Goal: Task Accomplishment & Management: Use online tool/utility

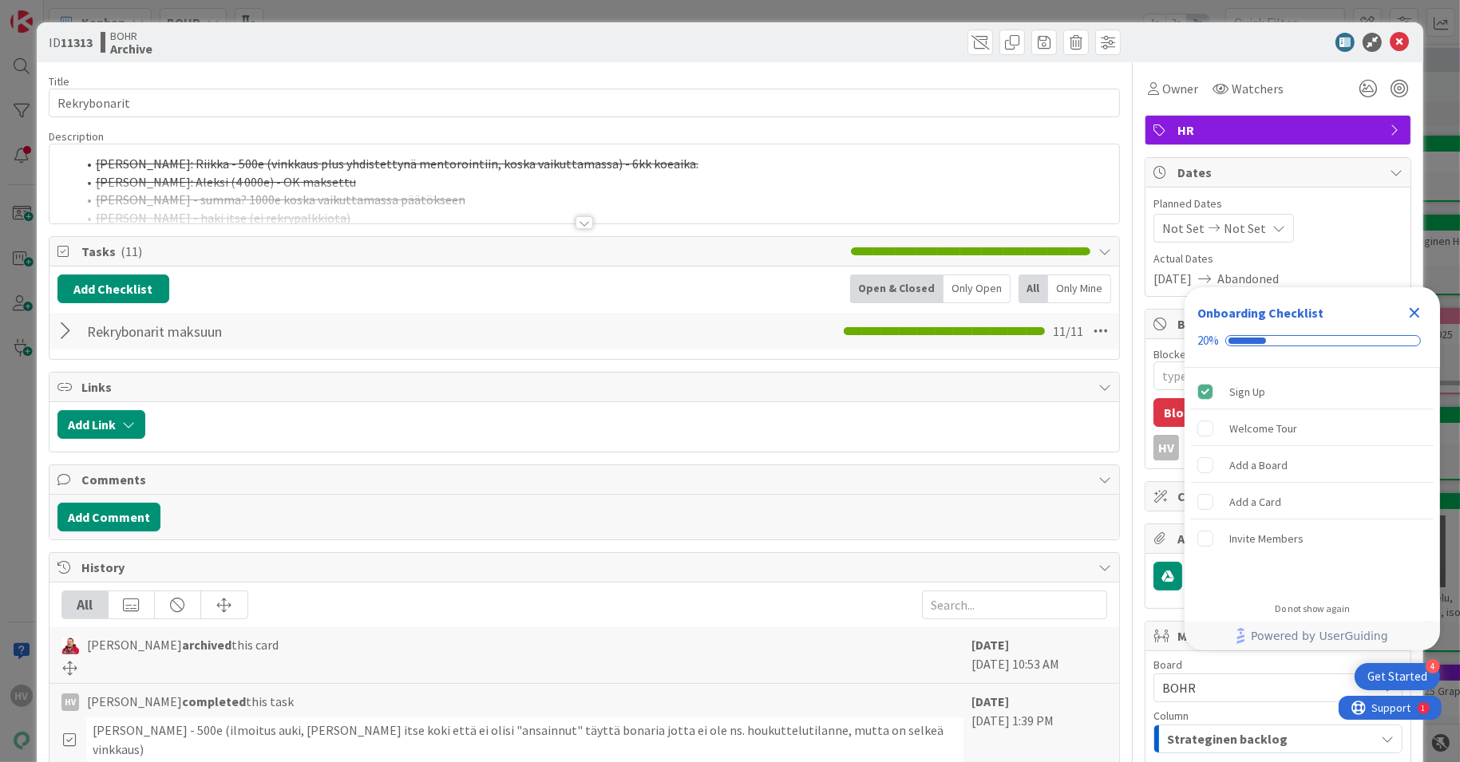
type textarea "x"
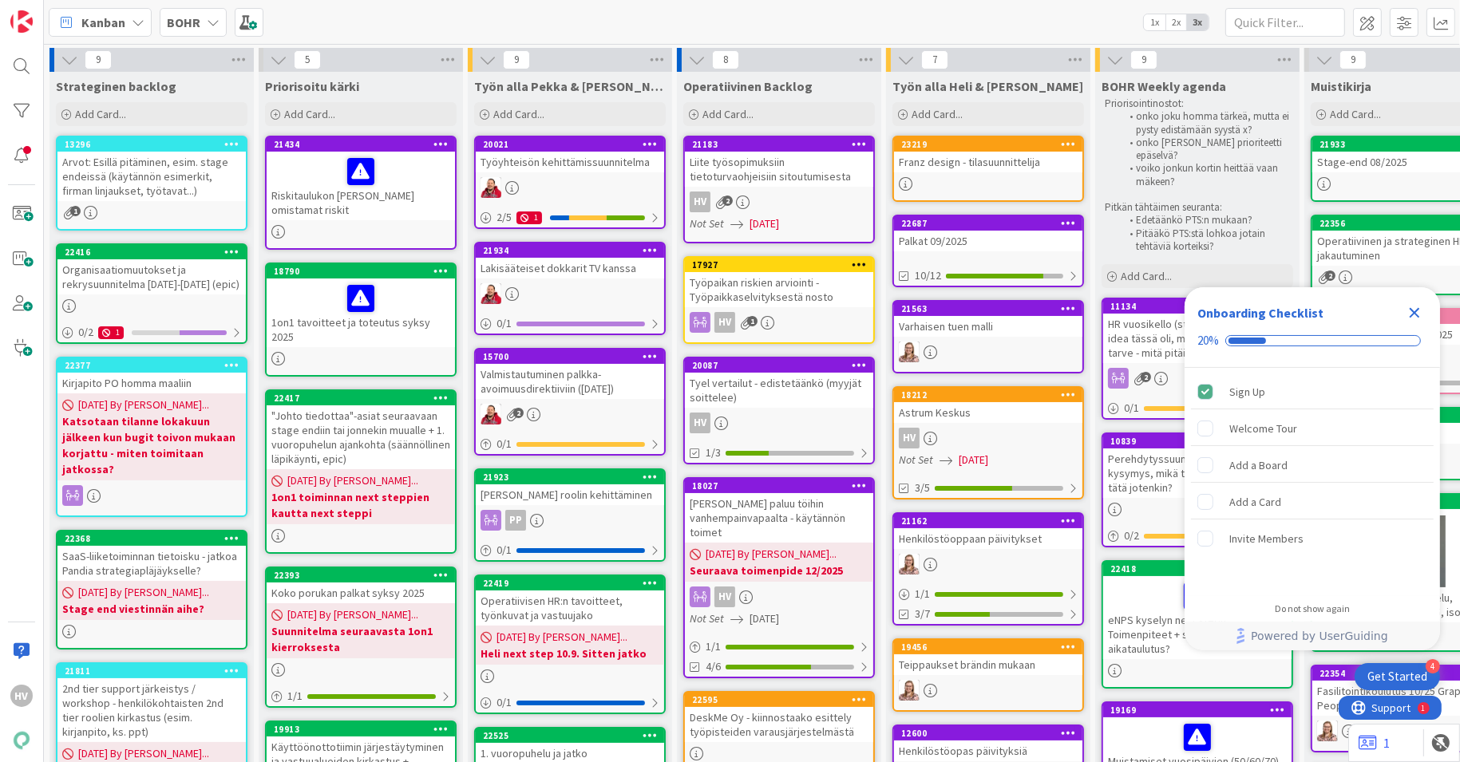
click at [1417, 308] on icon "Close Checklist" at bounding box center [1414, 312] width 19 height 19
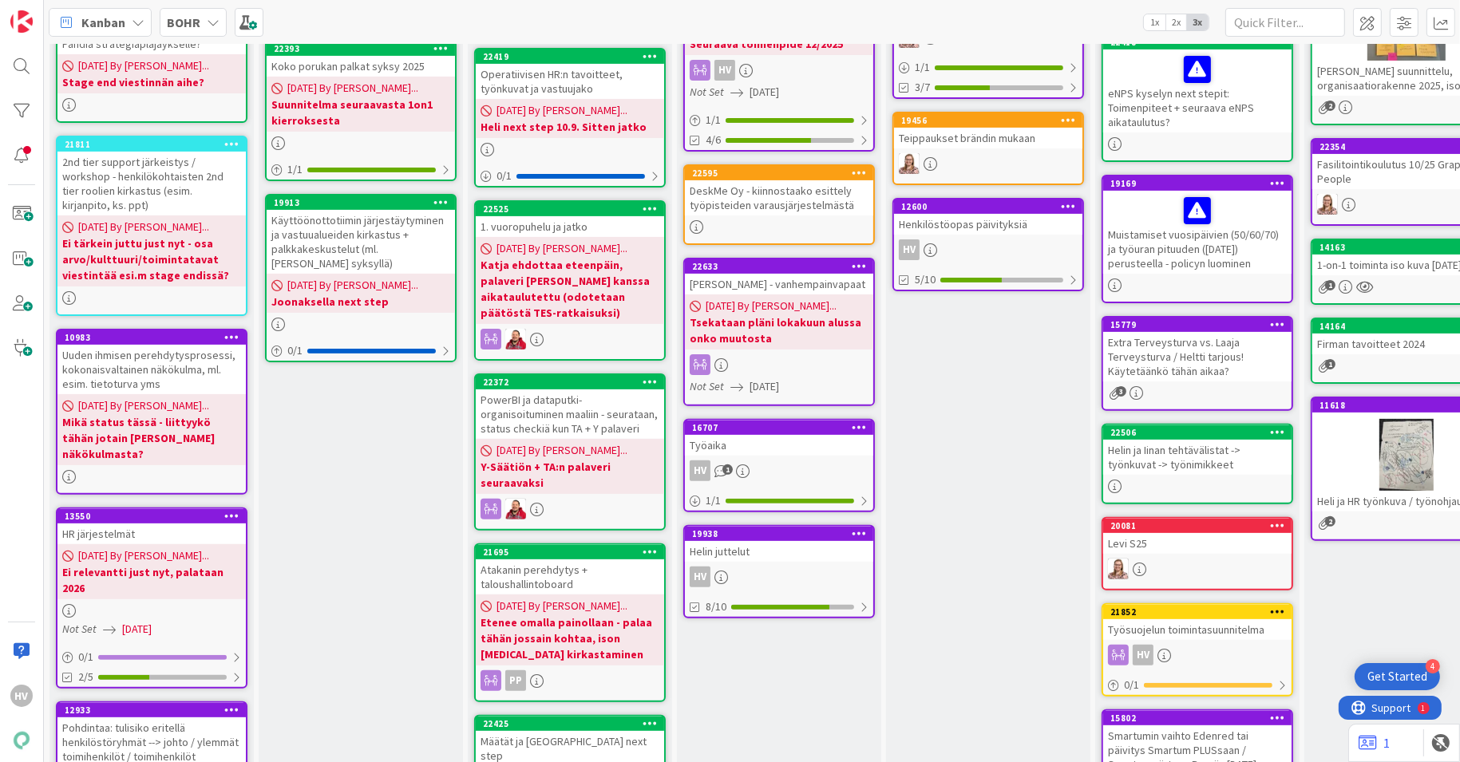
scroll to position [527, 0]
click at [1201, 208] on icon at bounding box center [1197, 210] width 27 height 26
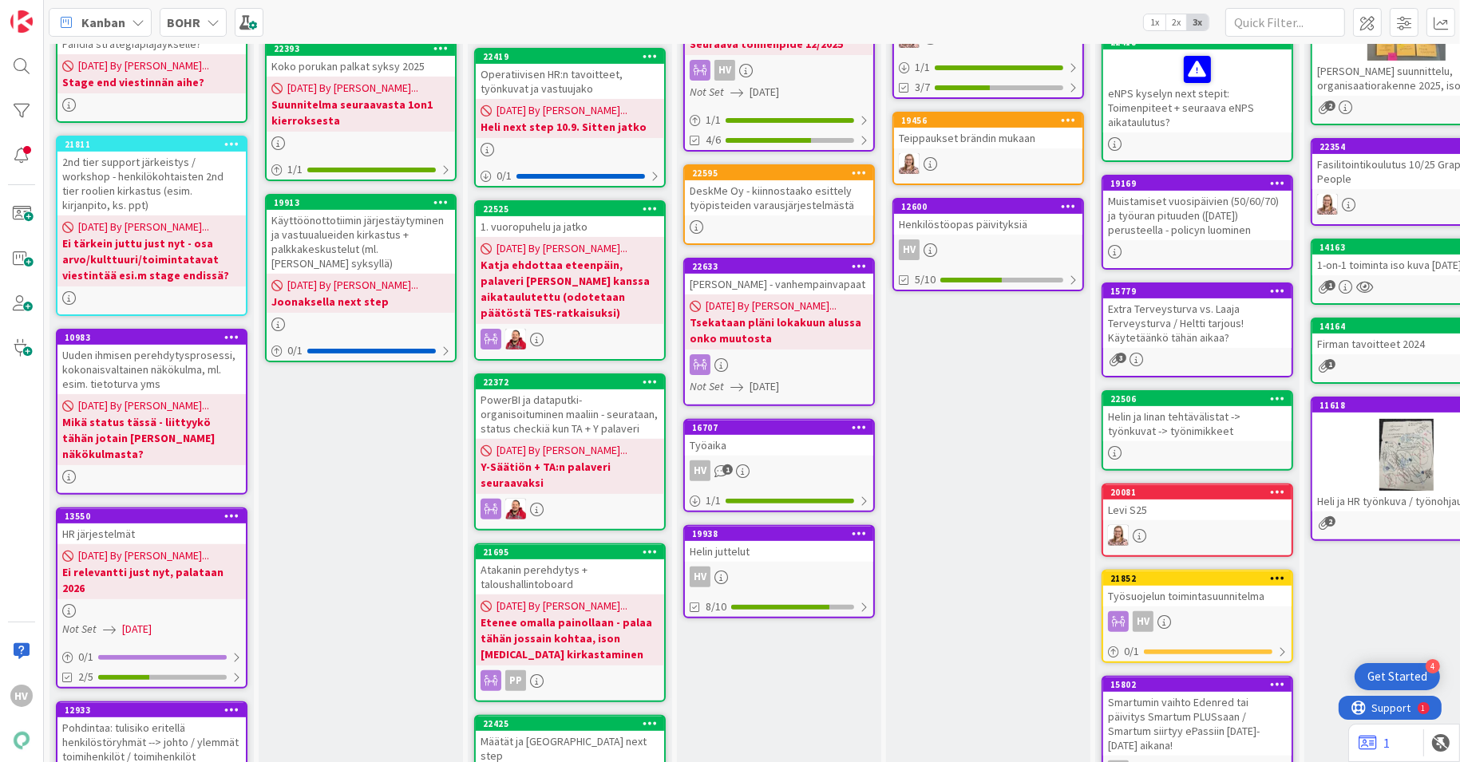
click at [1191, 192] on div "Muistamiset vuosipäivien (50/60/70) ja työuran pituuden ([DATE]) perusteella - …" at bounding box center [1197, 215] width 188 height 49
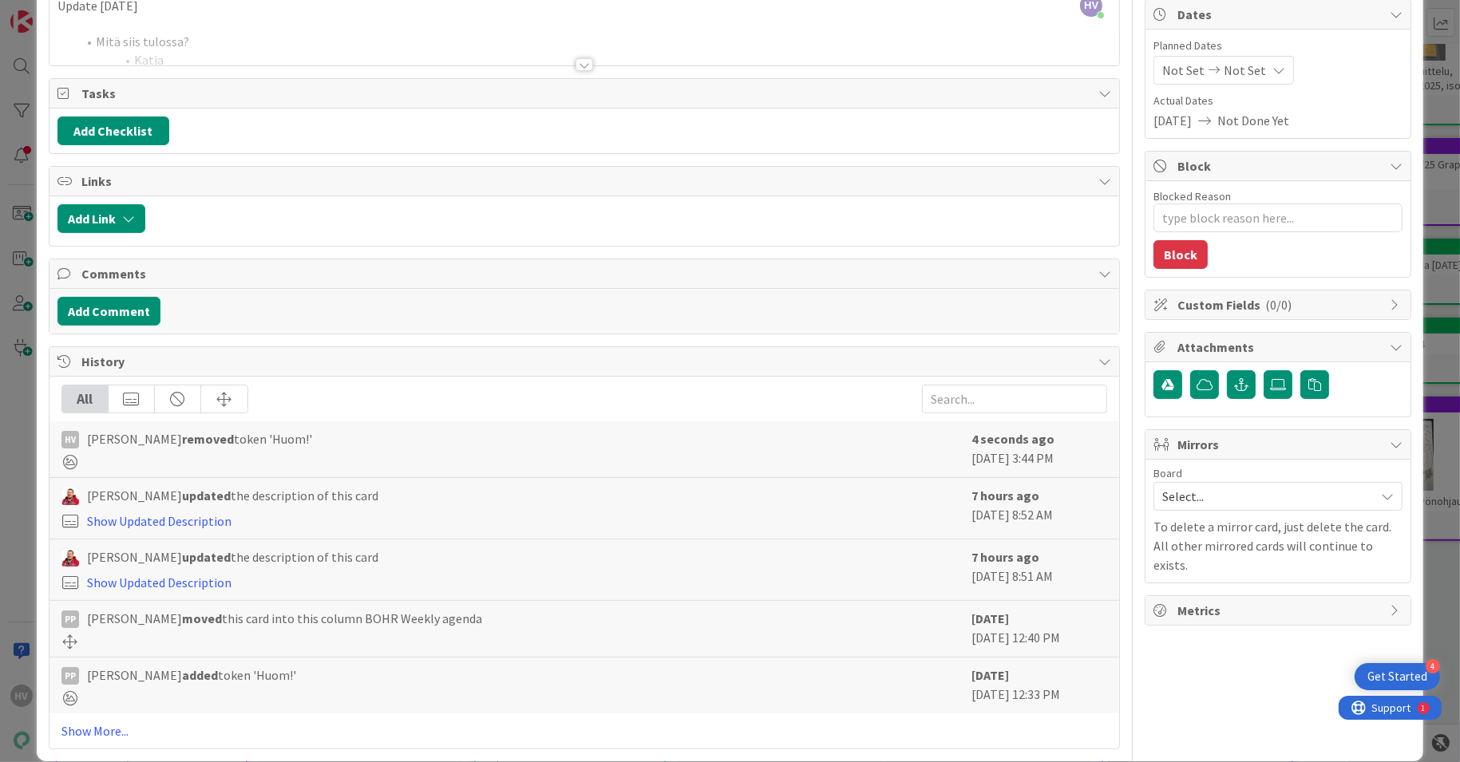
scroll to position [170, 0]
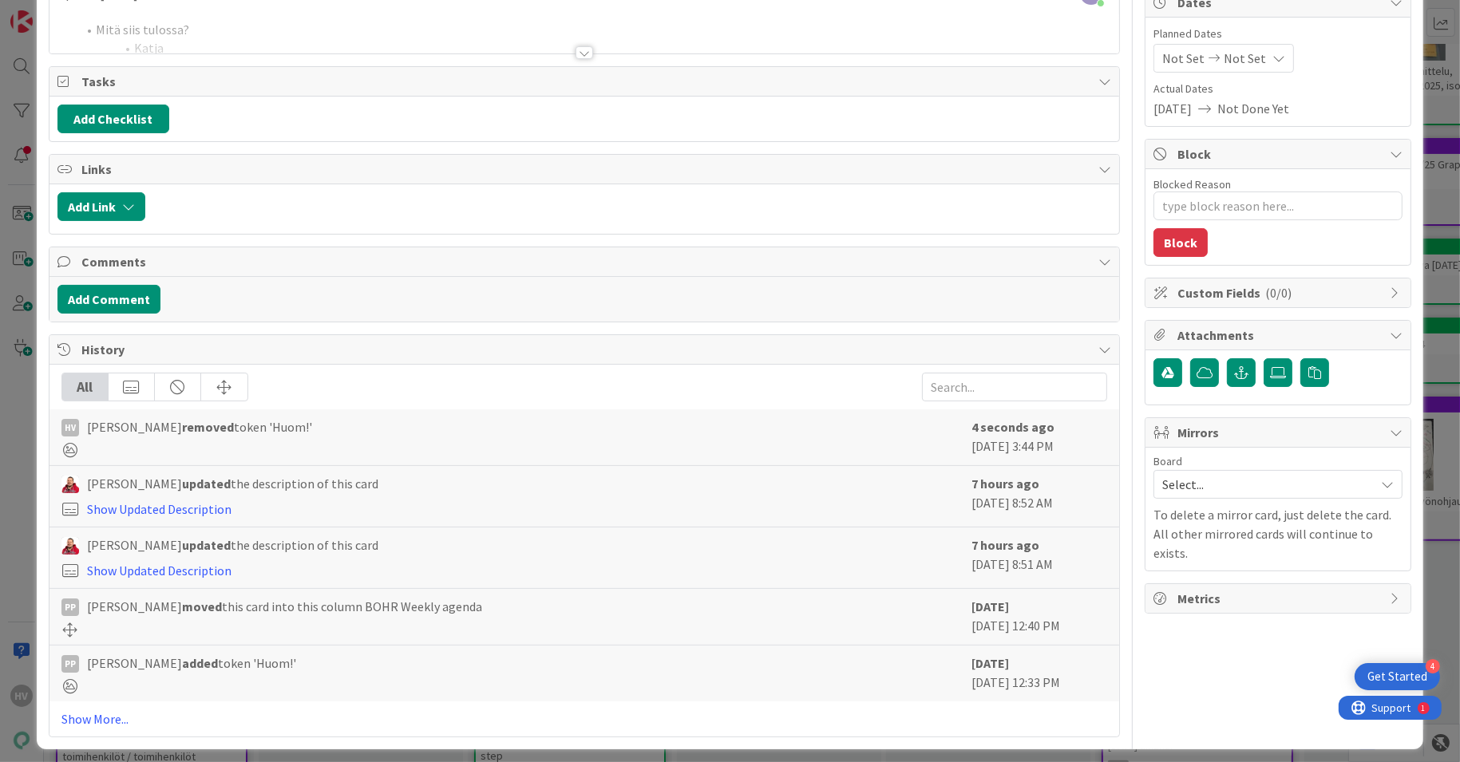
click at [1305, 293] on span "Custom Fields ( 0/0 )" at bounding box center [1279, 292] width 204 height 19
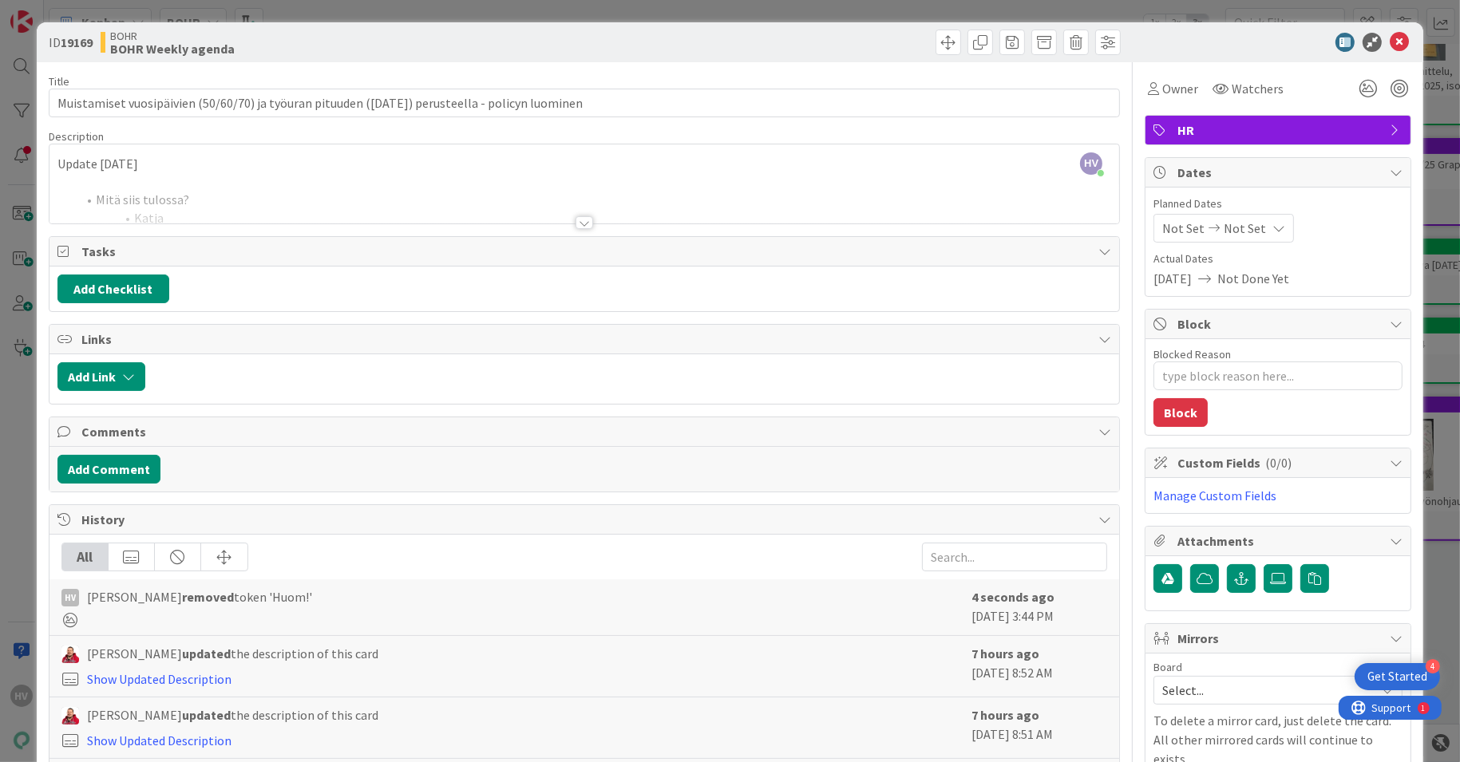
scroll to position [0, 0]
click at [1390, 42] on icon at bounding box center [1399, 42] width 19 height 19
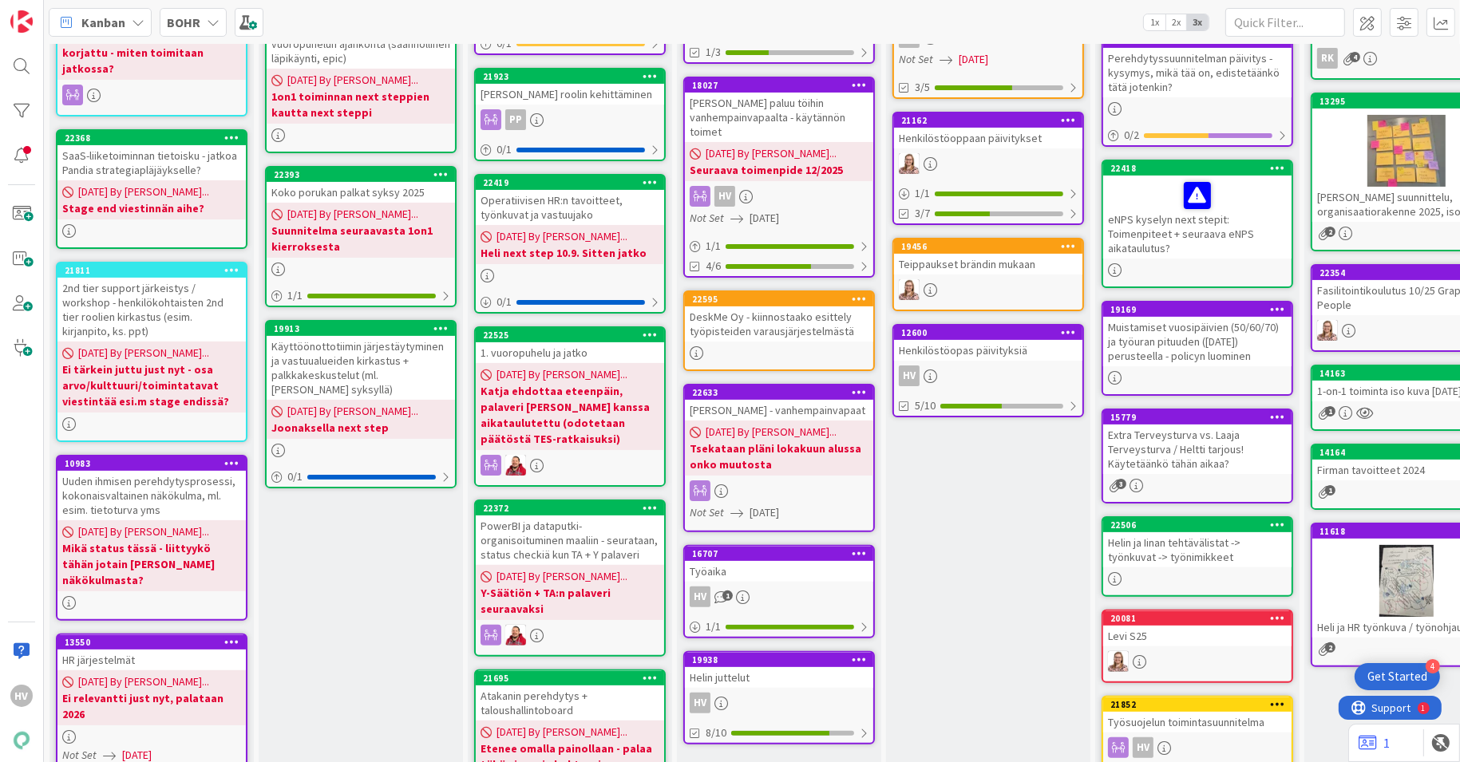
scroll to position [361, 0]
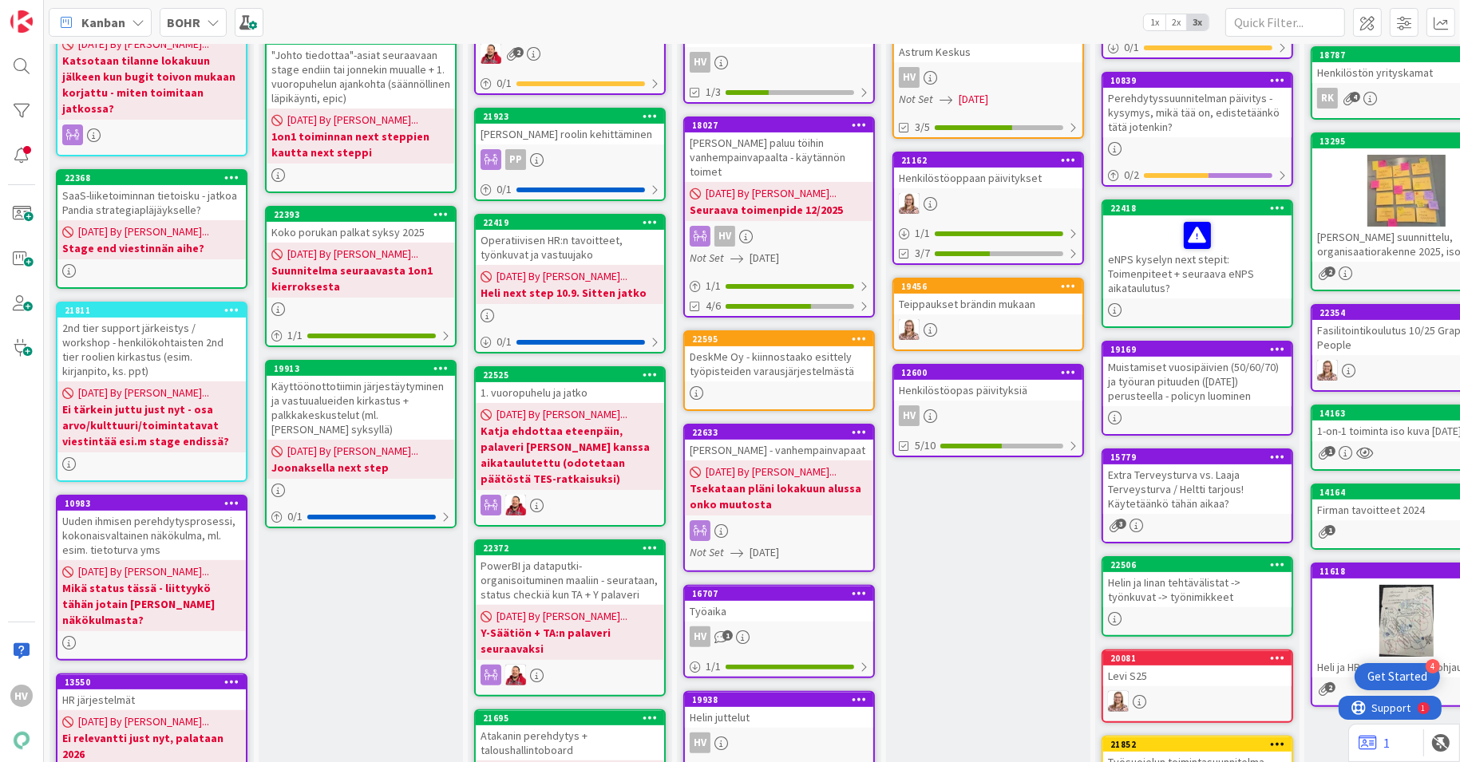
click at [1273, 348] on icon at bounding box center [1277, 348] width 15 height 11
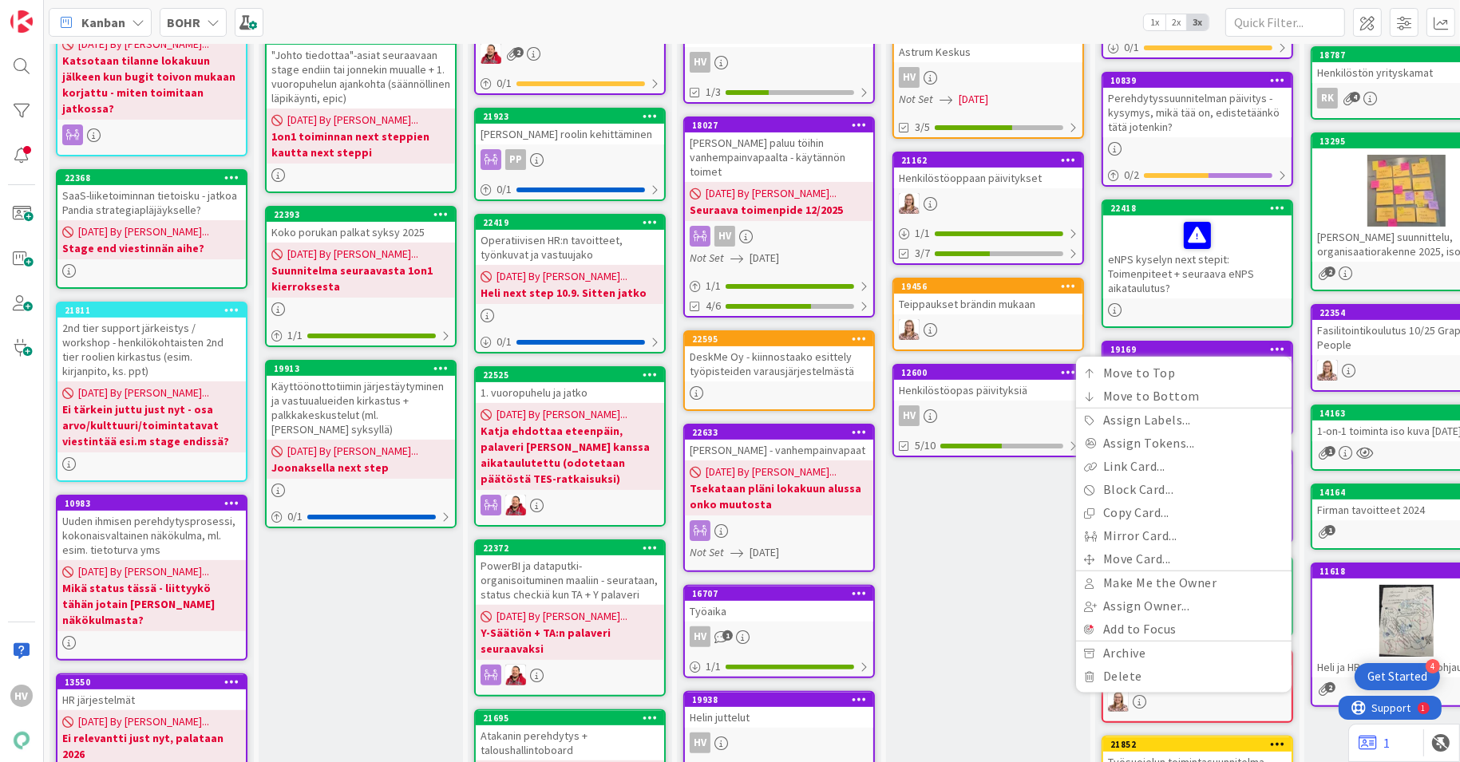
click at [959, 608] on div "Työn alla Heli & Iina Add Card... 23219 [PERSON_NAME] design - tilasuunnittelij…" at bounding box center [988, 440] width 204 height 1458
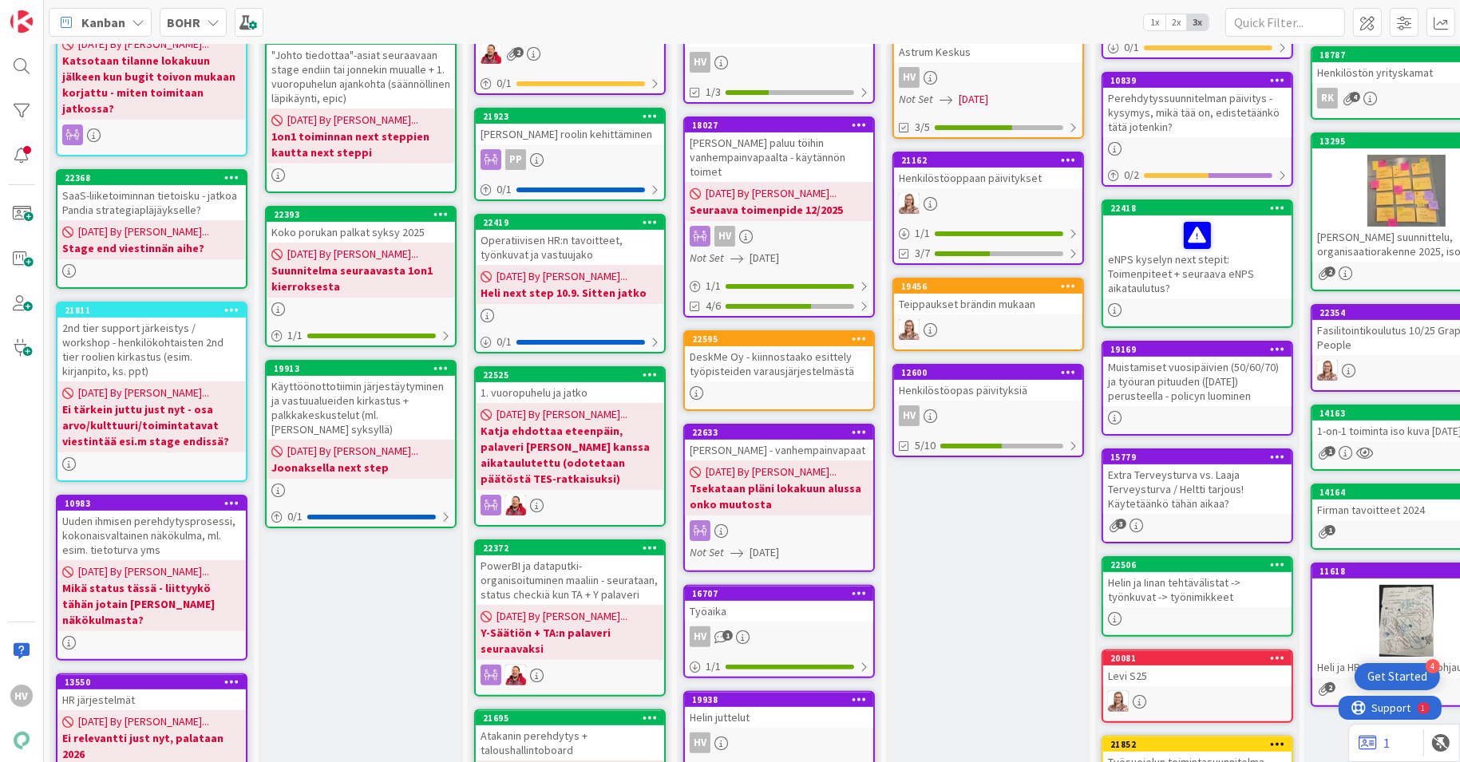
click at [1244, 260] on div "eNPS kyselyn next stepit: Toimenpiteet + seuraava eNPS aikataulutus?" at bounding box center [1197, 257] width 188 height 83
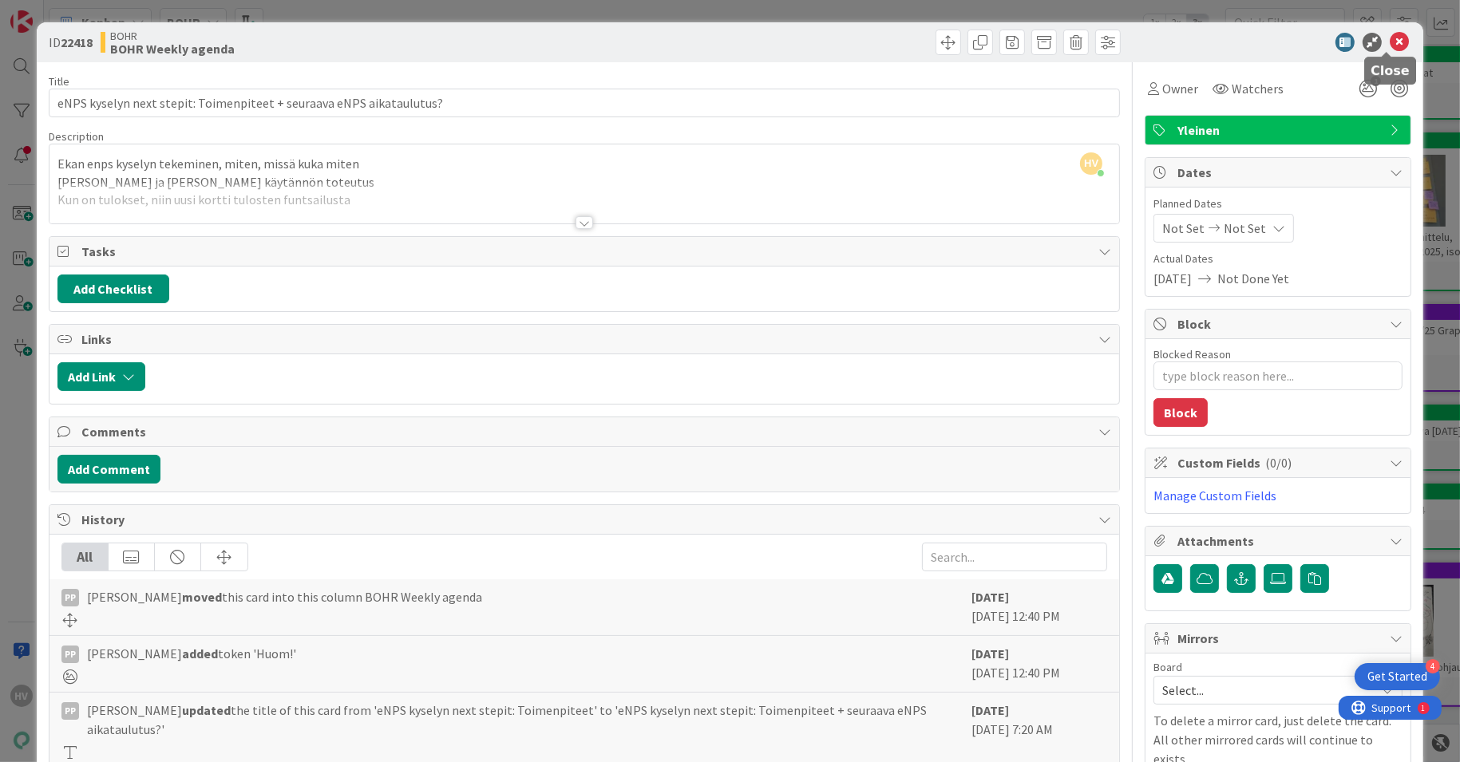
click at [1390, 47] on icon at bounding box center [1399, 42] width 19 height 19
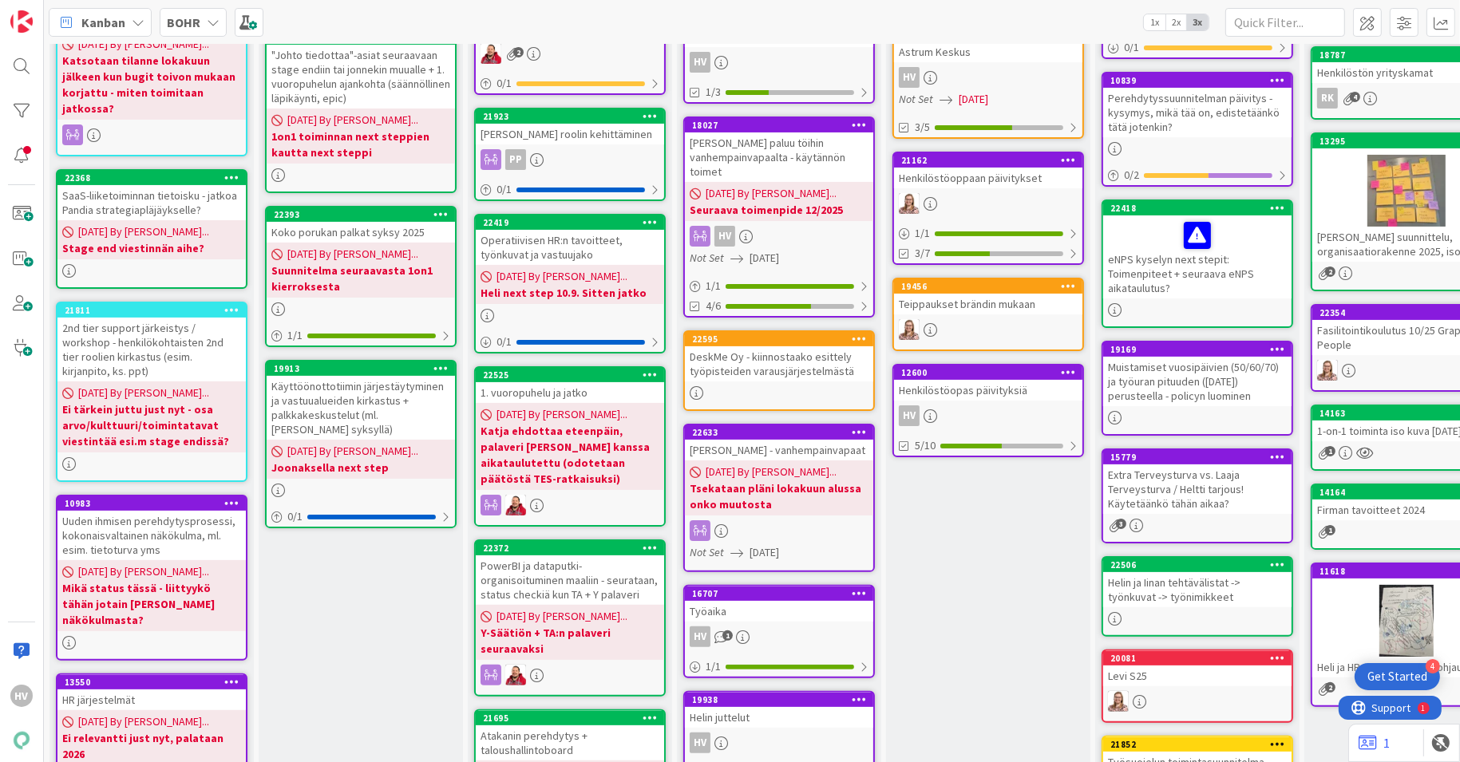
click at [1193, 354] on div "19169 Move to Top Move to Bottom Assign Labels... Assign Tokens... Link Card...…" at bounding box center [1197, 349] width 188 height 14
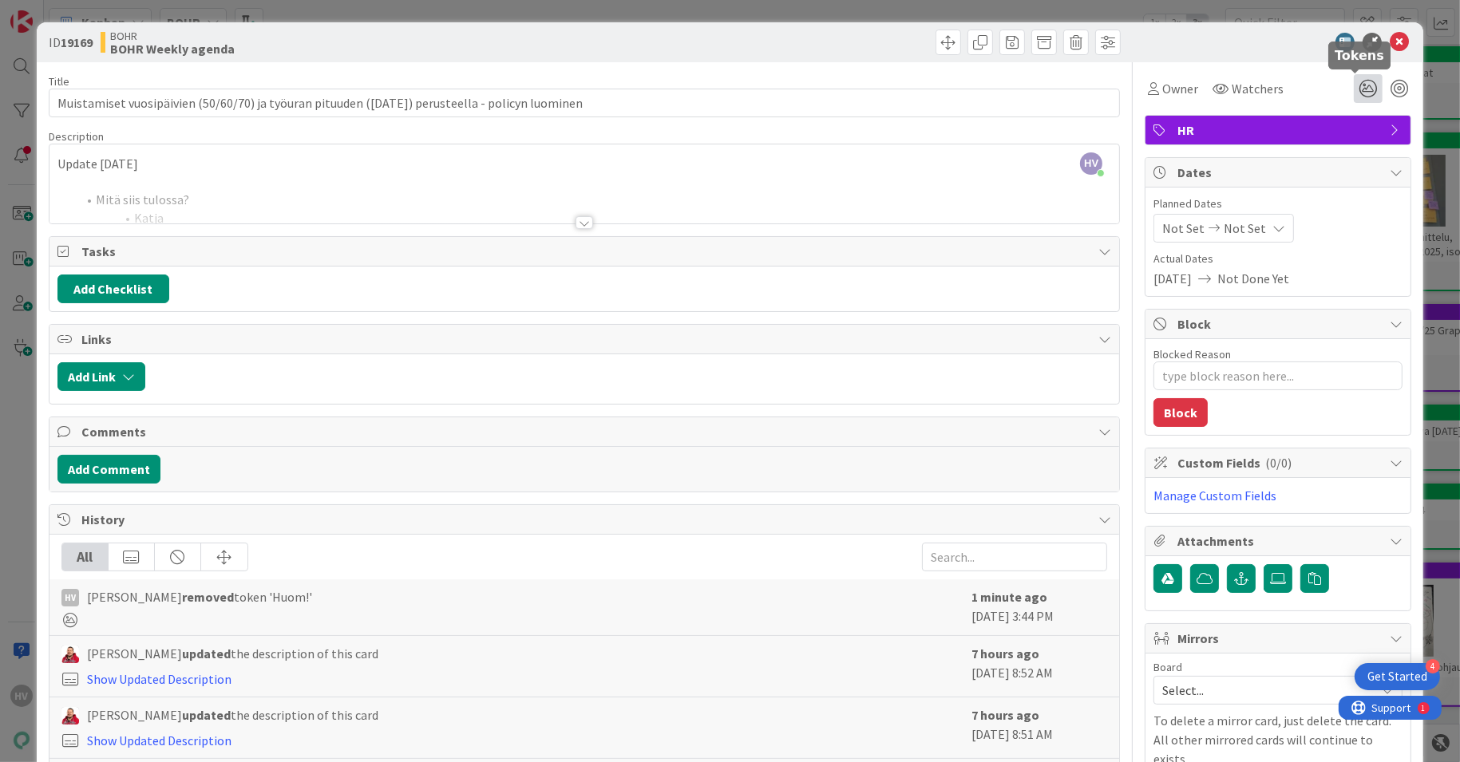
click at [1354, 83] on icon at bounding box center [1368, 88] width 29 height 29
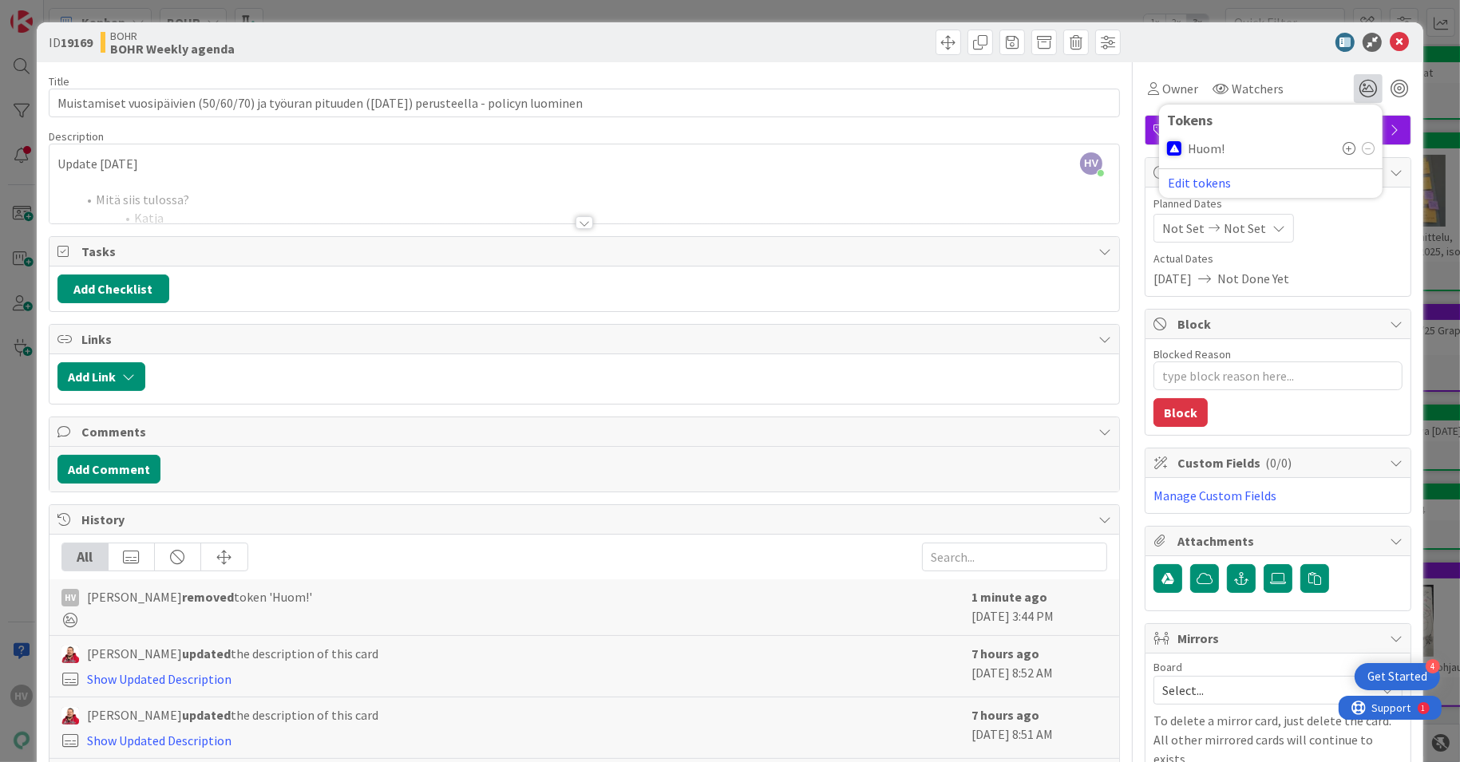
click at [1343, 147] on icon at bounding box center [1349, 148] width 13 height 13
click at [1343, 147] on icon at bounding box center [1349, 150] width 13 height 13
click at [1362, 148] on icon at bounding box center [1368, 150] width 13 height 13
click at [1390, 42] on icon at bounding box center [1399, 42] width 19 height 19
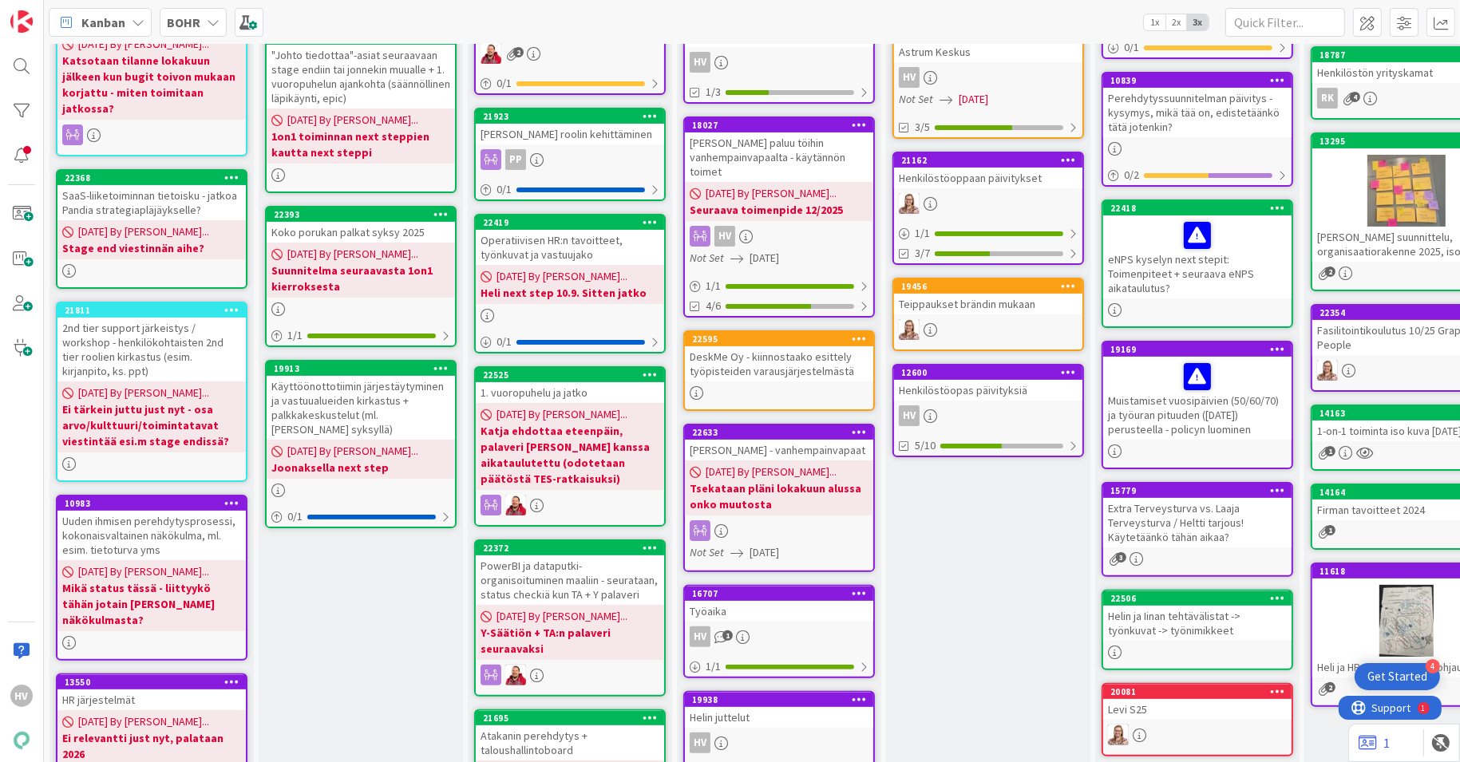
click at [1148, 426] on div "Muistamiset vuosipäivien (50/60/70) ja työuran pituuden ([DATE]) perusteella - …" at bounding box center [1197, 398] width 188 height 83
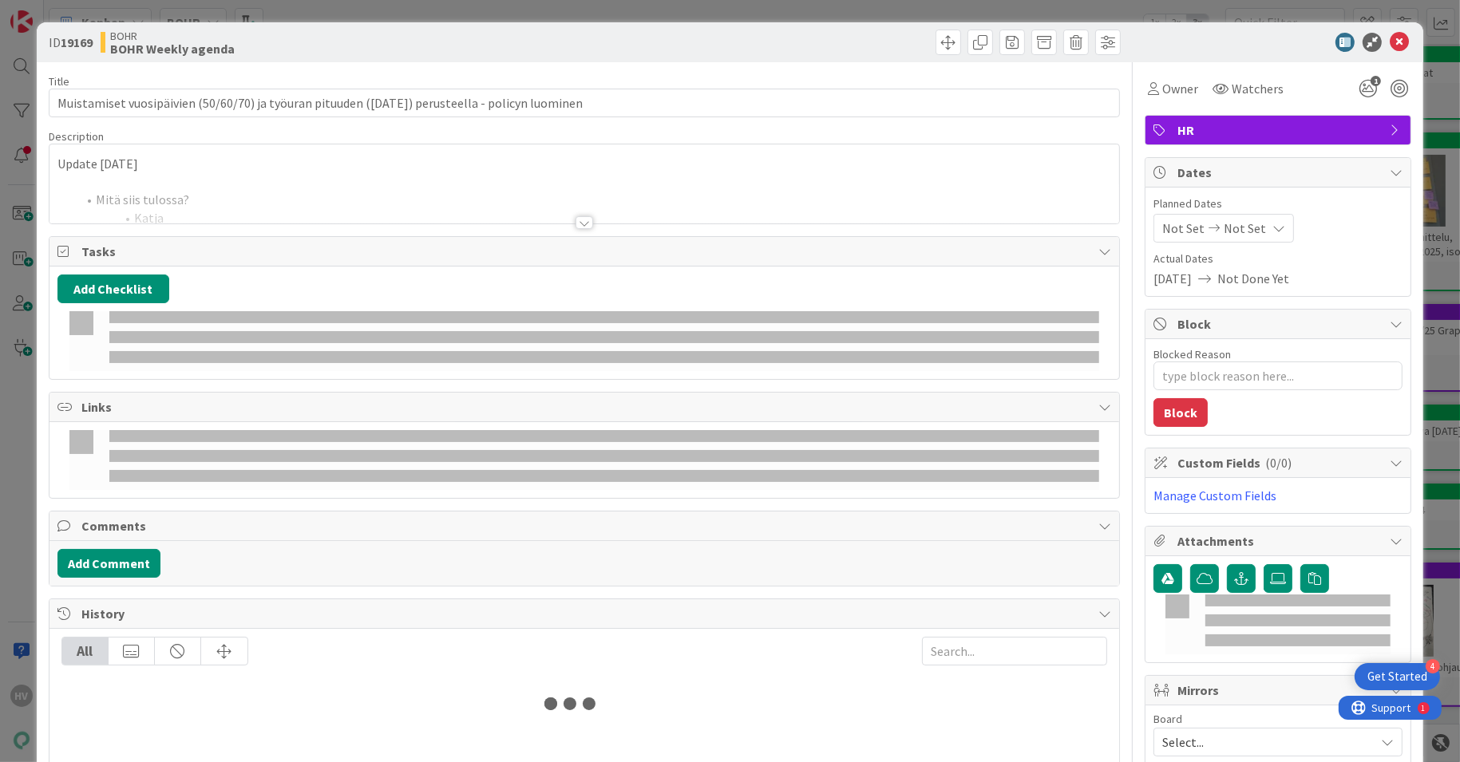
type textarea "x"
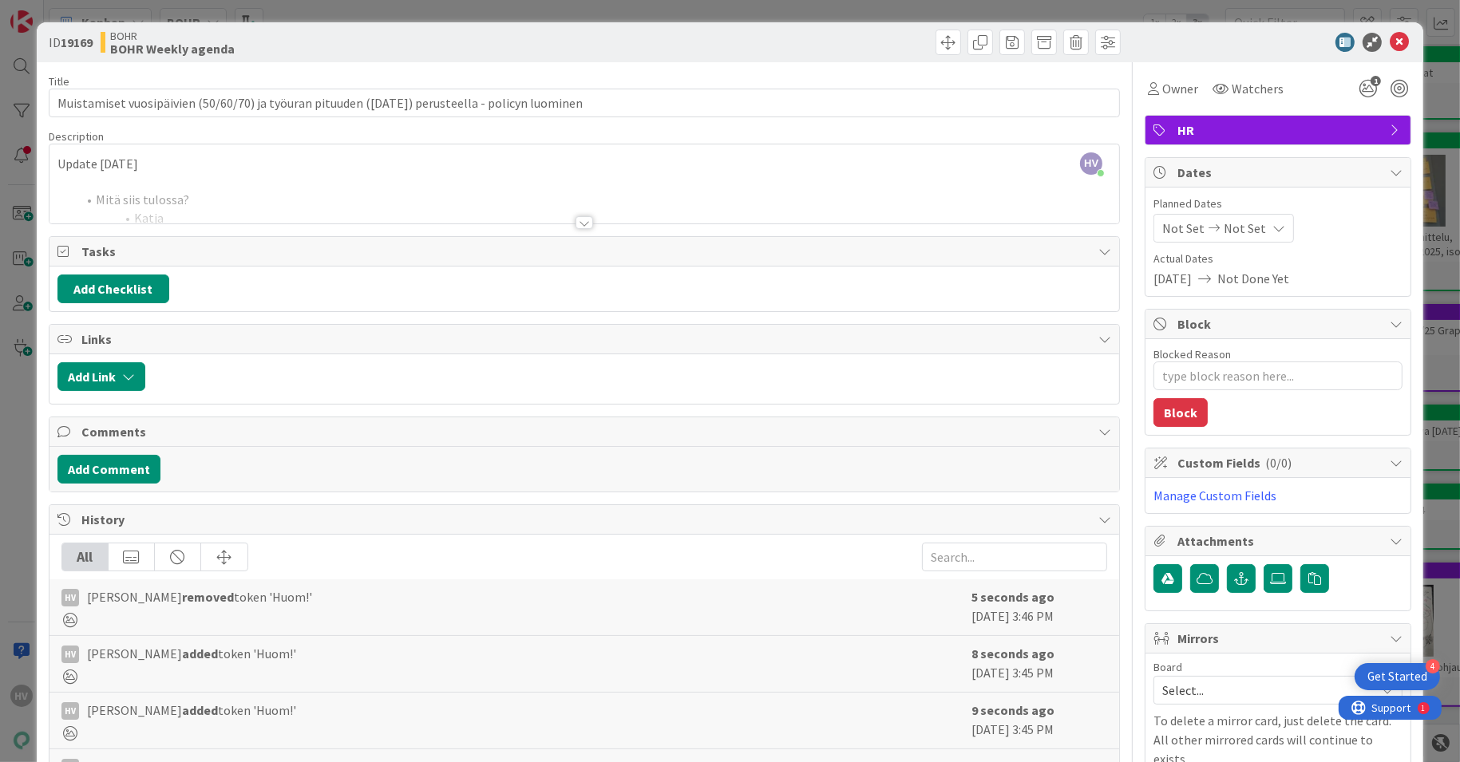
click at [576, 227] on div at bounding box center [585, 222] width 18 height 13
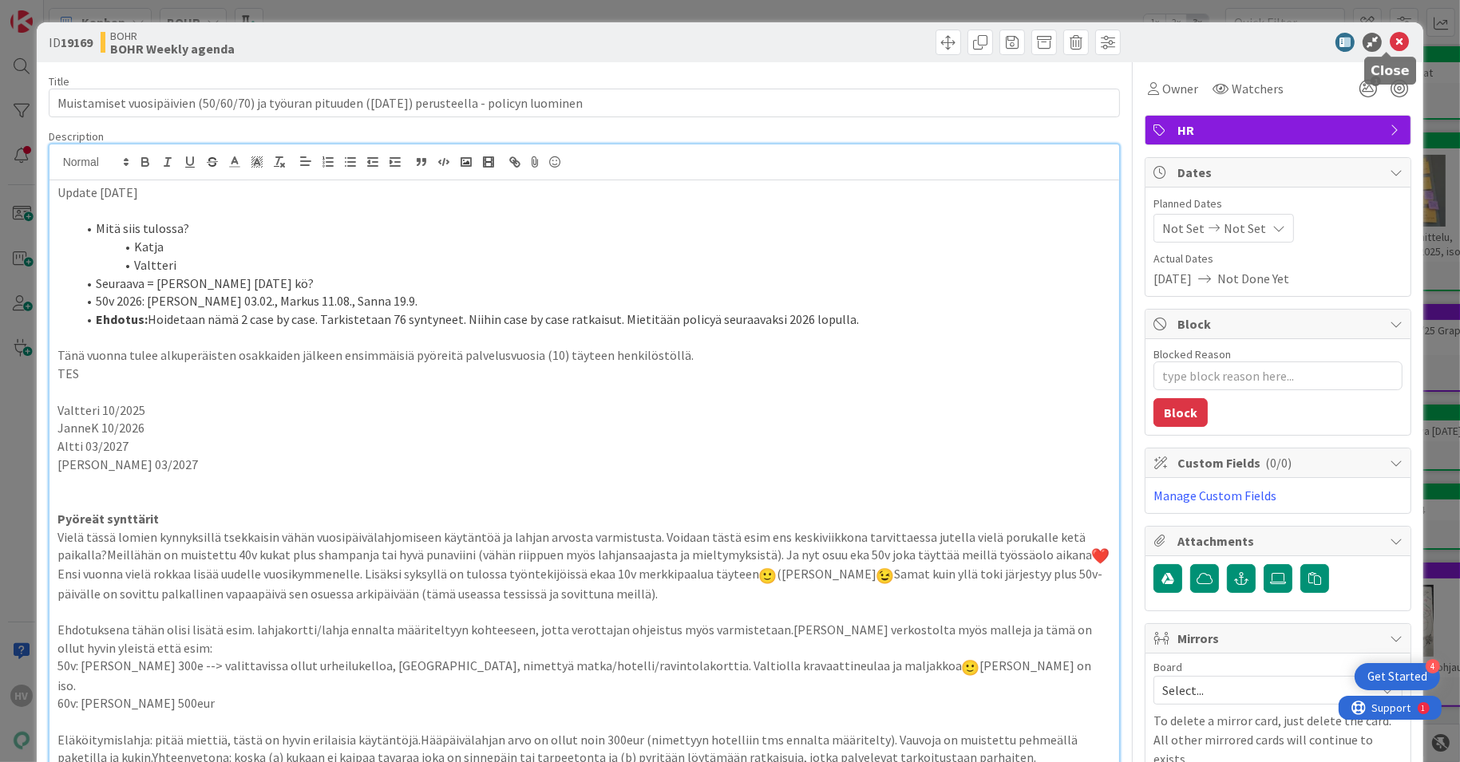
click at [1390, 38] on icon at bounding box center [1399, 42] width 19 height 19
